Goal: Book appointment/travel/reservation

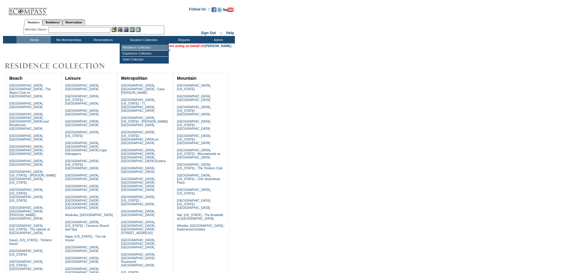
click at [137, 48] on td "Residence Collection" at bounding box center [144, 48] width 47 height 6
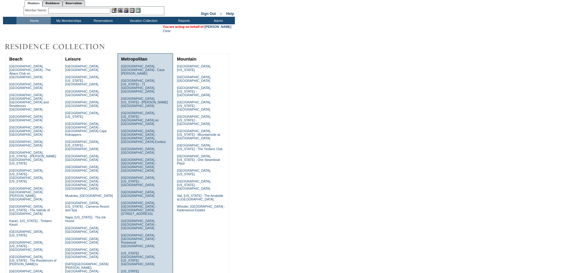
scroll to position [30, 0]
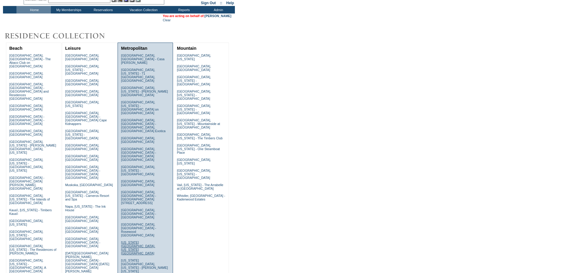
click at [132, 240] on link "[US_STATE][GEOGRAPHIC_DATA], [US_STATE][GEOGRAPHIC_DATA]" at bounding box center [138, 247] width 34 height 14
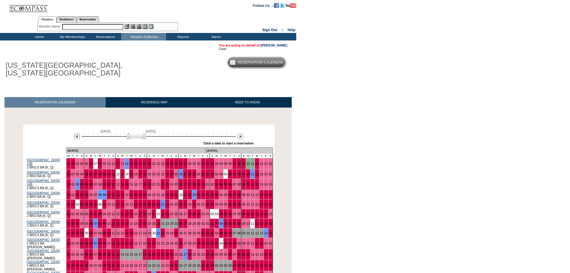
scroll to position [30, 0]
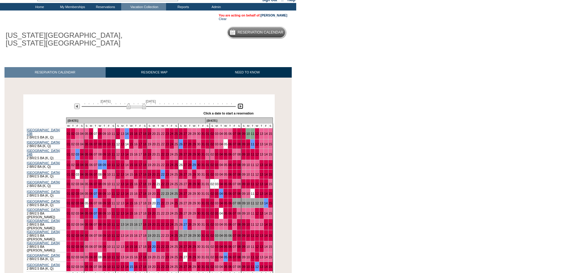
click at [242, 108] on img at bounding box center [241, 106] width 6 height 6
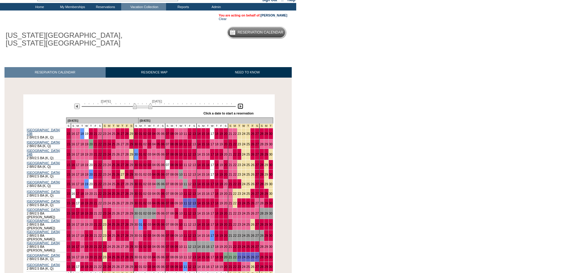
click at [151, 108] on img at bounding box center [142, 106] width 19 height 6
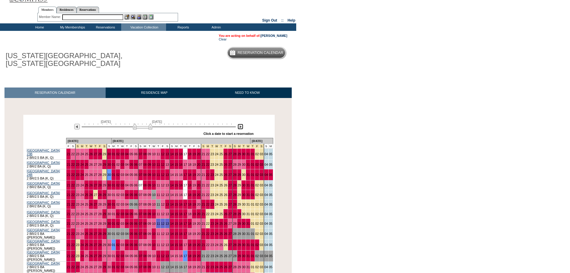
scroll to position [0, 0]
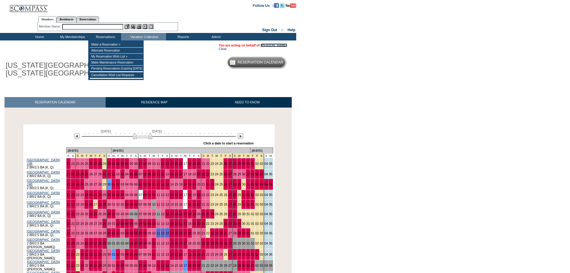
click at [276, 46] on link "[PERSON_NAME]" at bounding box center [274, 45] width 27 height 4
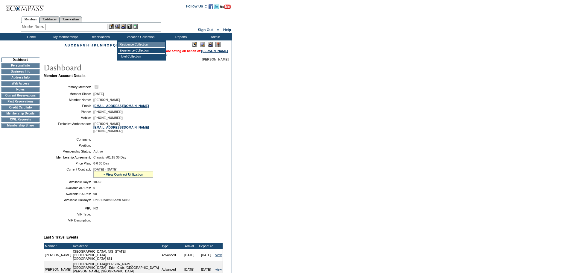
click at [141, 45] on td "Residence Collection" at bounding box center [141, 45] width 47 height 6
